Goal: Transaction & Acquisition: Purchase product/service

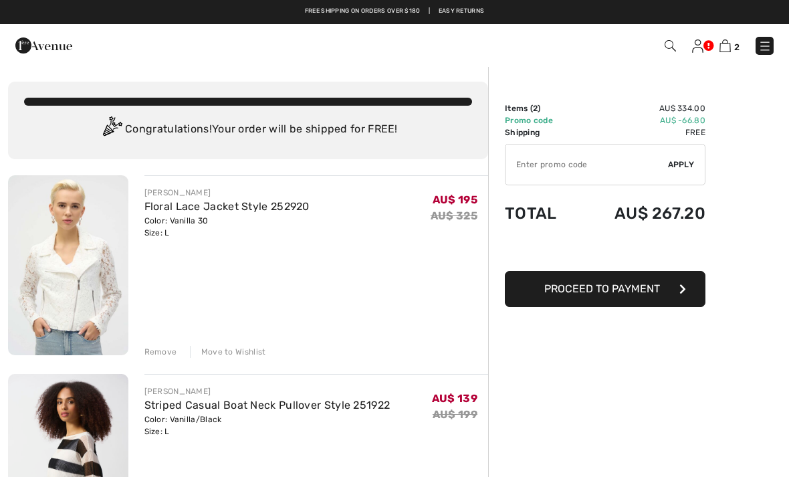
click at [616, 172] on input "TEXT" at bounding box center [586, 164] width 162 height 40
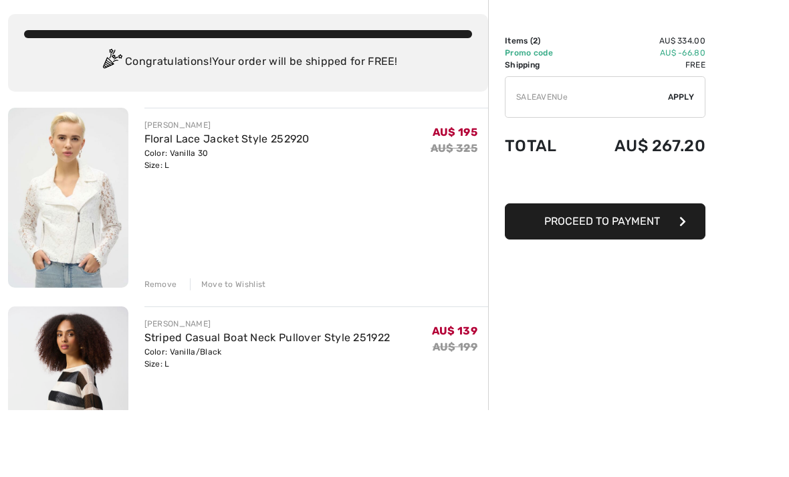
type input "SALEAVENUE"
click at [687, 158] on span "Apply" at bounding box center [681, 164] width 27 height 12
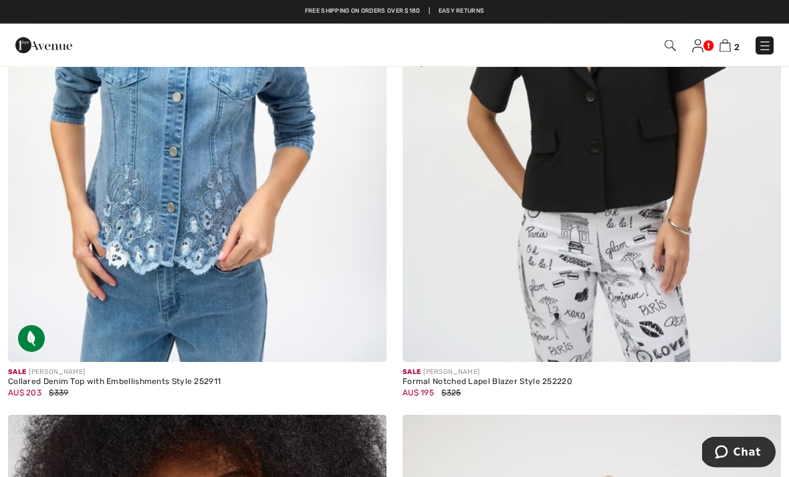
scroll to position [5031, 0]
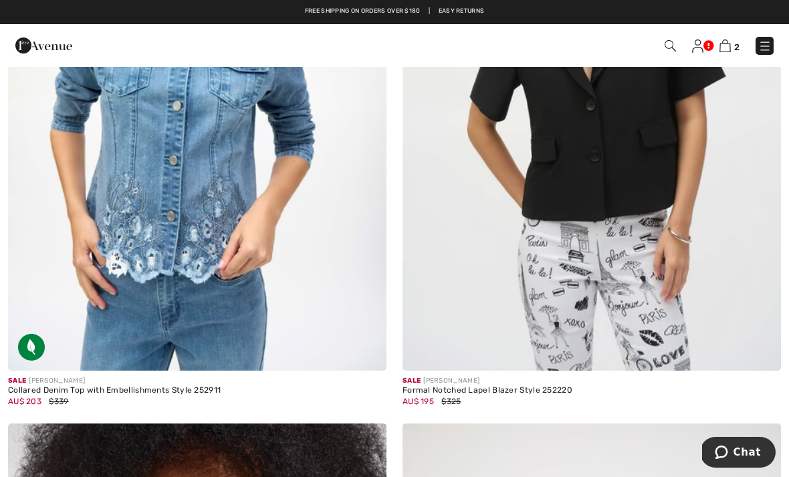
click at [178, 201] on img at bounding box center [197, 86] width 378 height 567
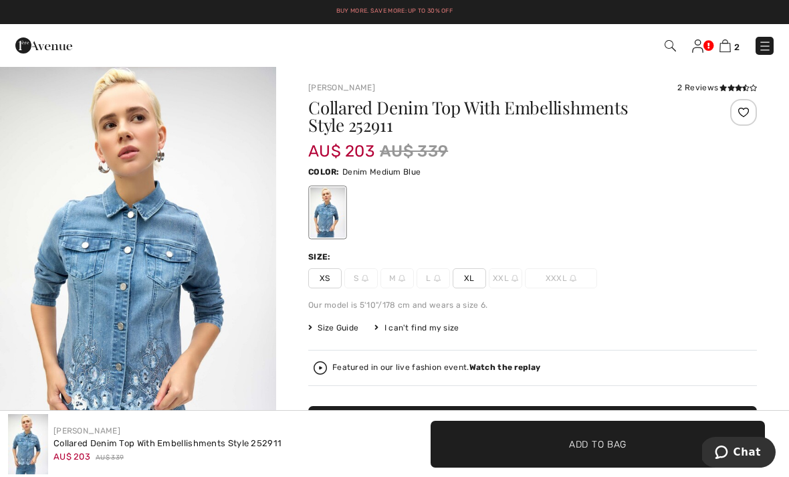
click at [473, 284] on span "XL" at bounding box center [468, 278] width 33 height 20
click at [585, 439] on span "Add to Bag" at bounding box center [597, 443] width 57 height 14
click at [734, 42] on span "3" at bounding box center [736, 47] width 5 height 10
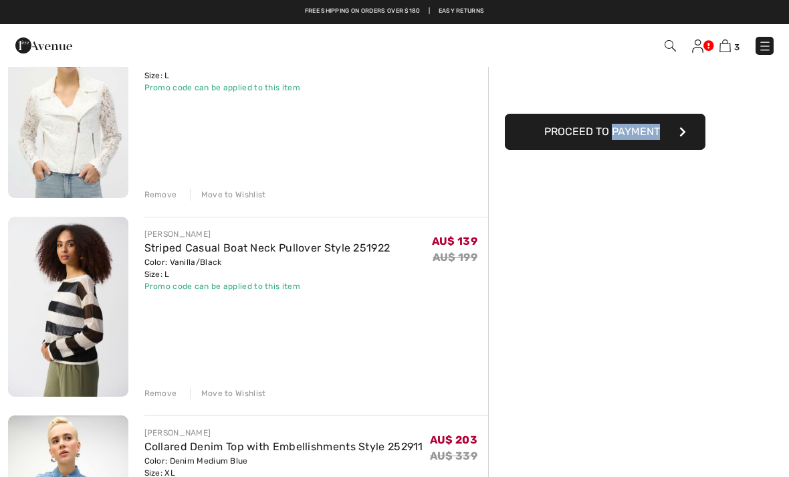
scroll to position [156, 0]
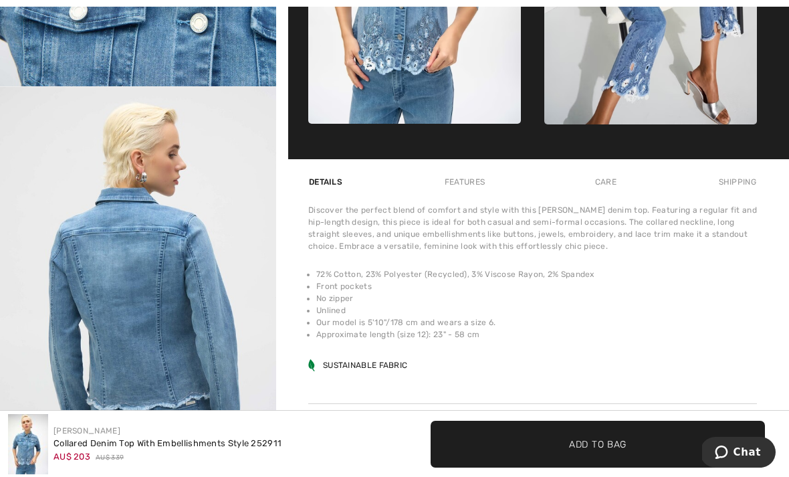
scroll to position [806, 0]
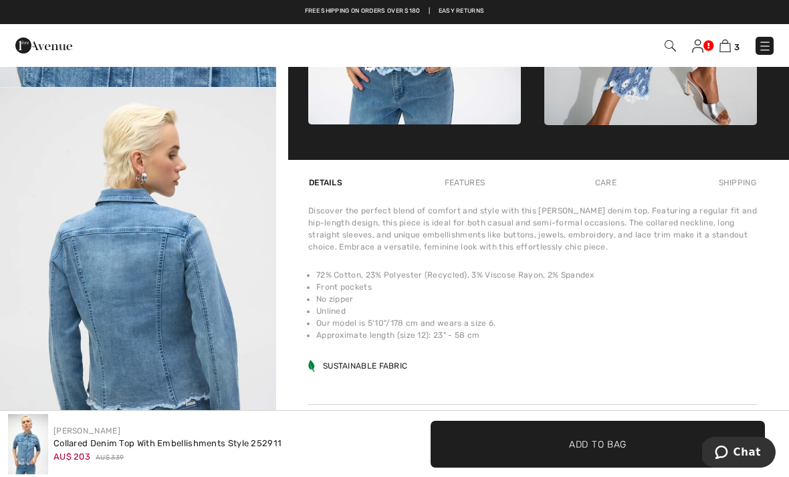
click at [613, 185] on div "Care" at bounding box center [605, 182] width 44 height 24
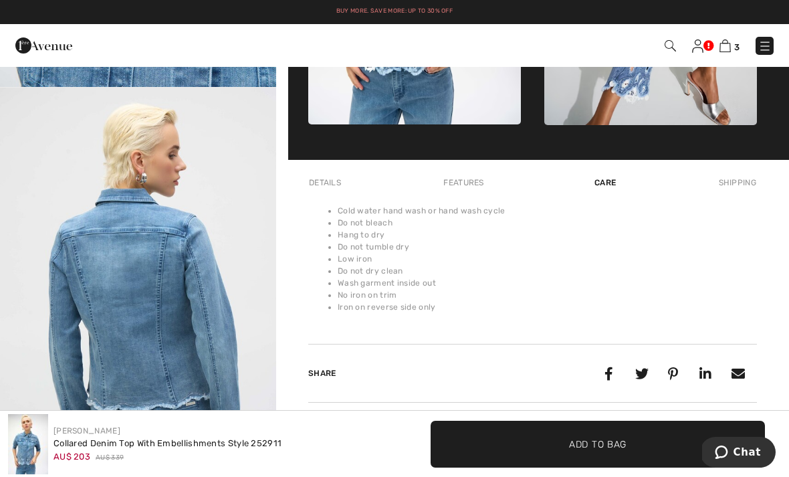
click at [472, 180] on div "Features" at bounding box center [463, 182] width 63 height 24
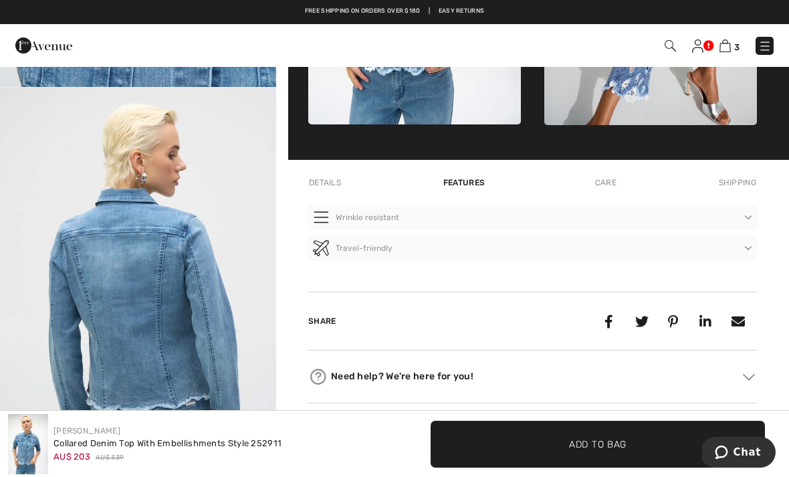
click at [748, 182] on div "Shipping" at bounding box center [735, 182] width 41 height 24
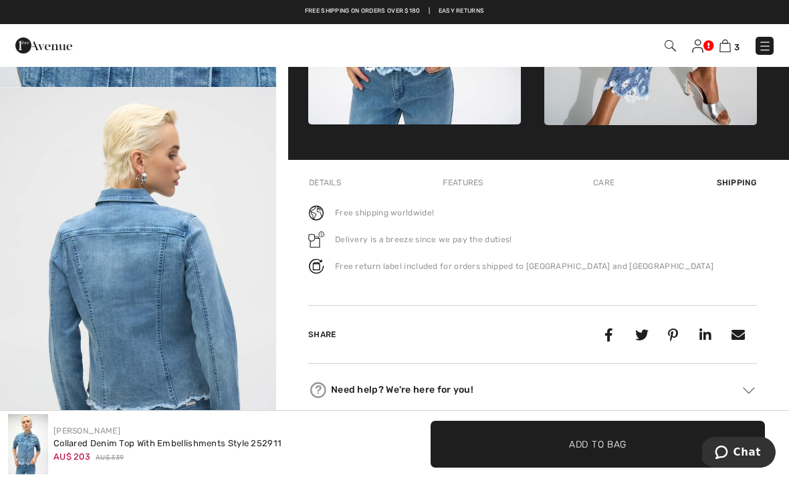
click at [334, 180] on div "Details" at bounding box center [326, 182] width 36 height 24
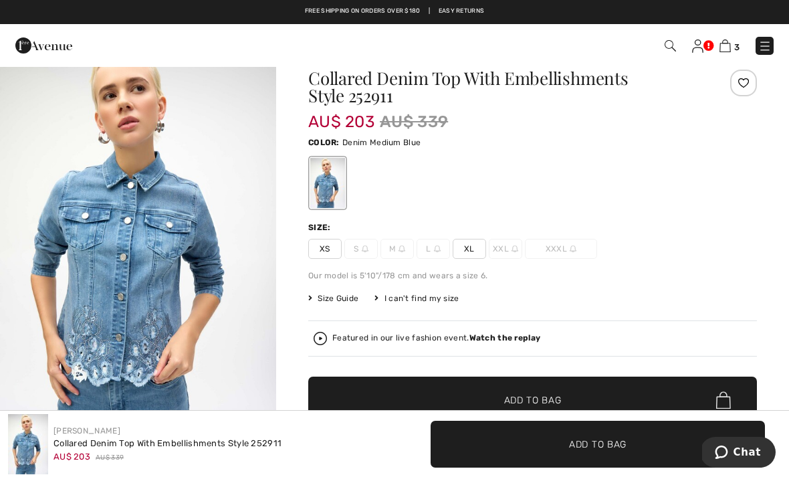
scroll to position [0, 0]
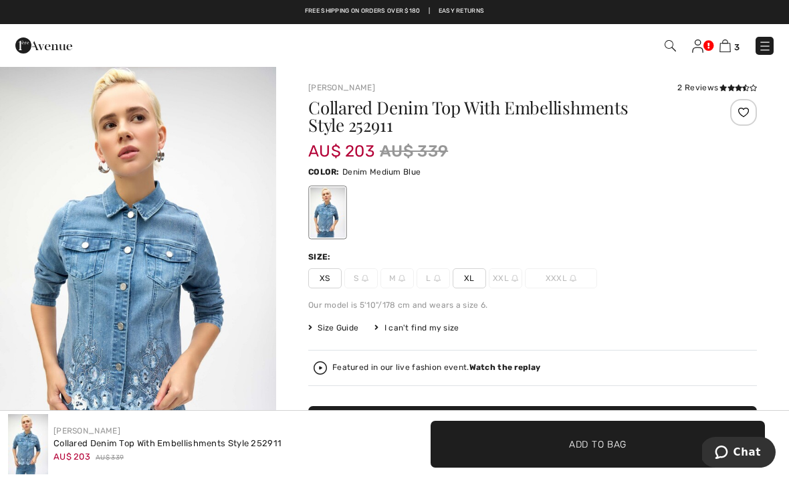
click at [717, 293] on div "Collared Denim Top With Embellishments Style 252911 AU$ 203 AU$ 339 Color: Deni…" at bounding box center [532, 313] width 448 height 429
click at [700, 48] on img at bounding box center [697, 45] width 11 height 13
click at [698, 51] on img at bounding box center [697, 45] width 11 height 13
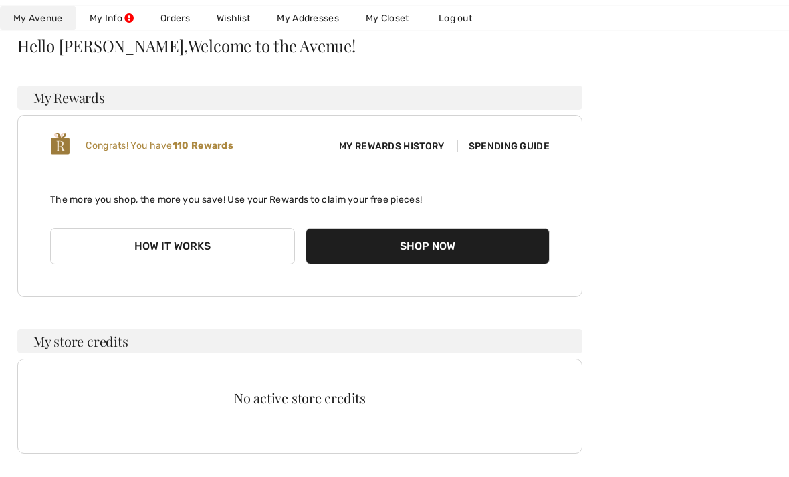
scroll to position [192, 0]
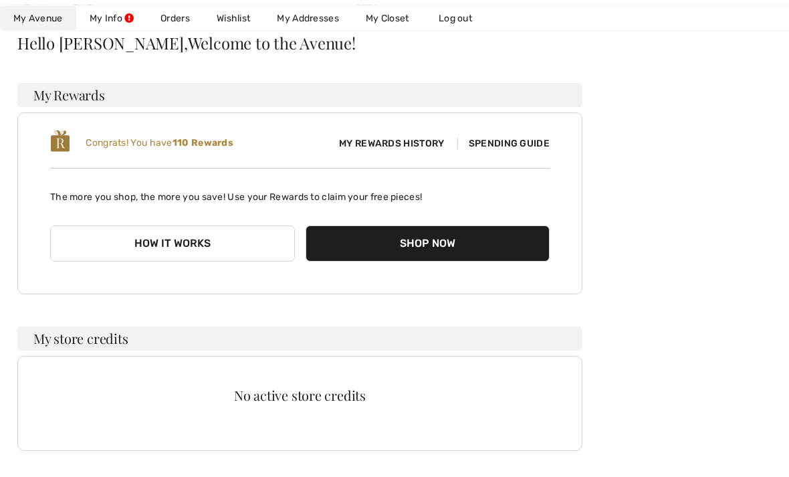
click at [192, 243] on button "How it works" at bounding box center [172, 244] width 245 height 36
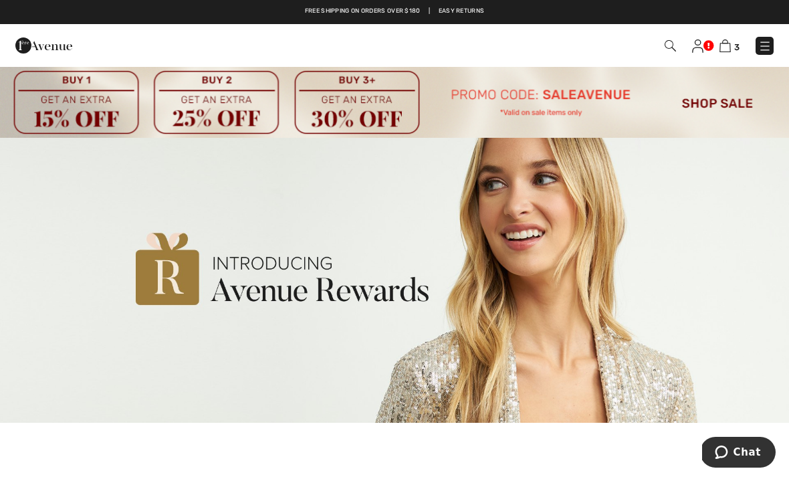
click at [722, 51] on img at bounding box center [724, 45] width 11 height 13
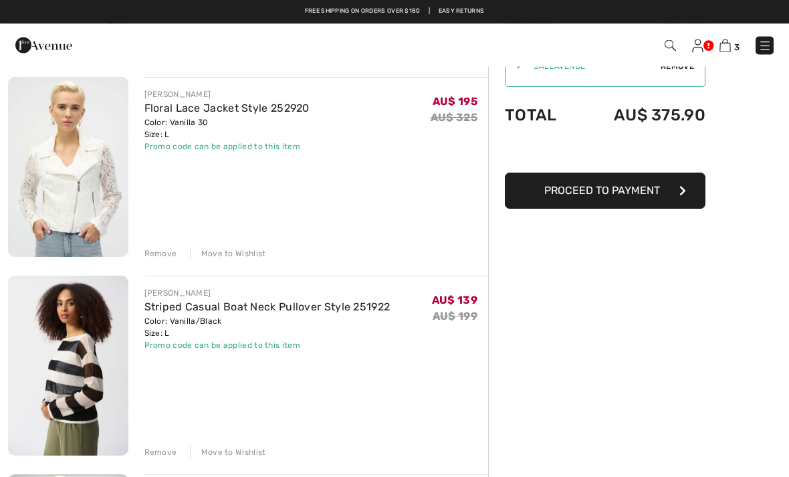
scroll to position [72, 0]
